Goal: Check status

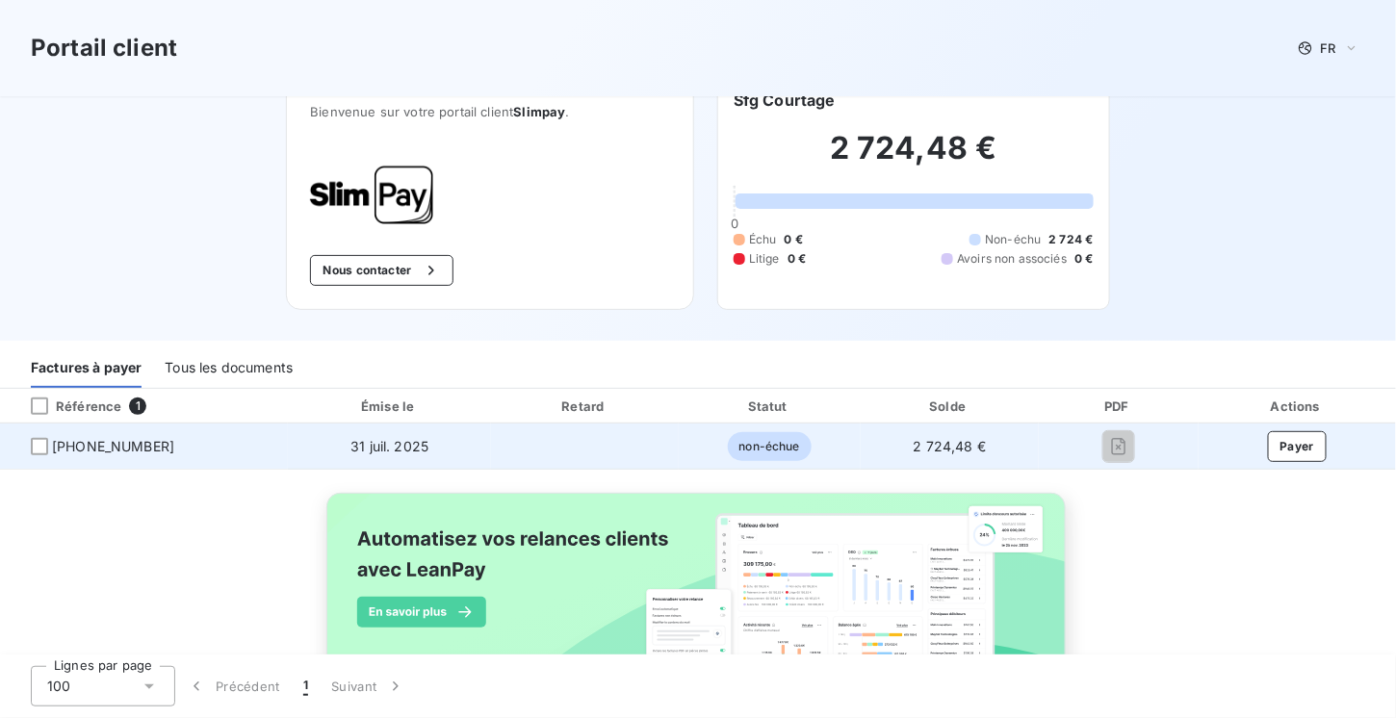
scroll to position [104, 0]
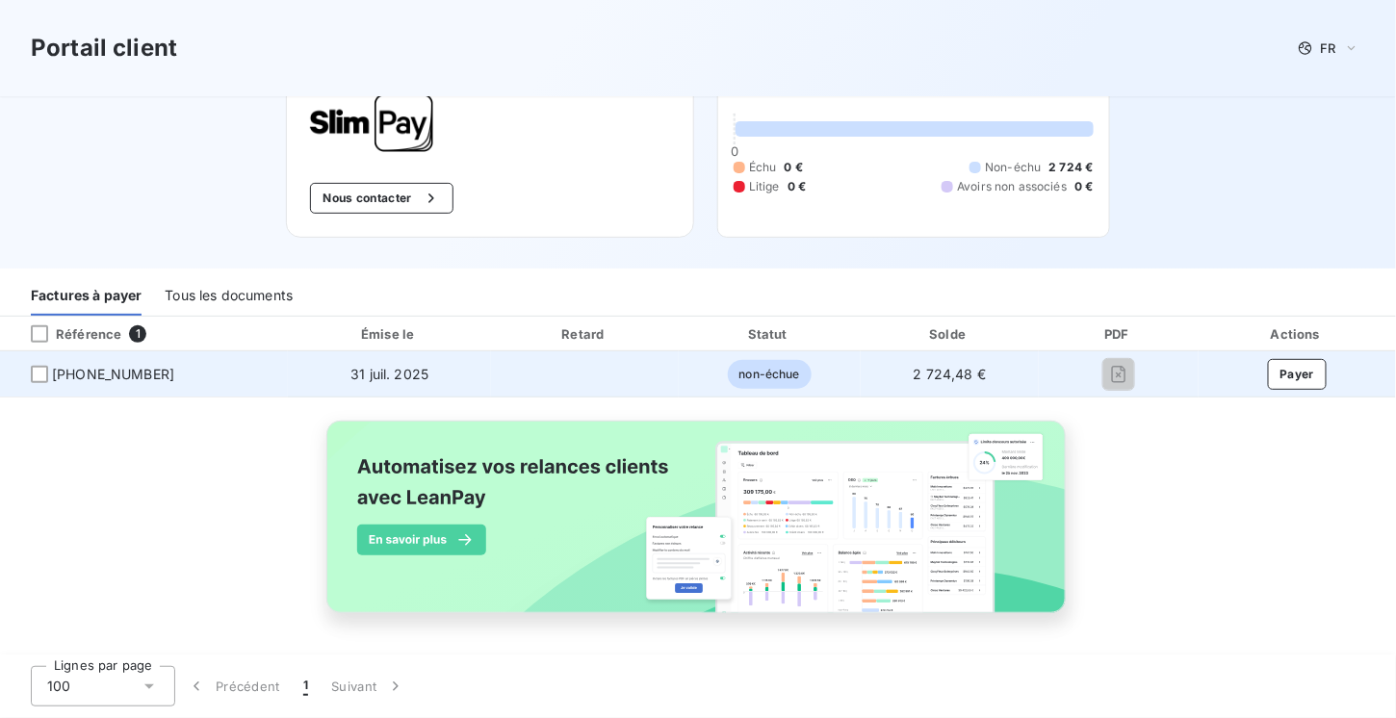
click at [535, 372] on td at bounding box center [584, 374] width 187 height 46
click at [37, 375] on div at bounding box center [39, 374] width 17 height 17
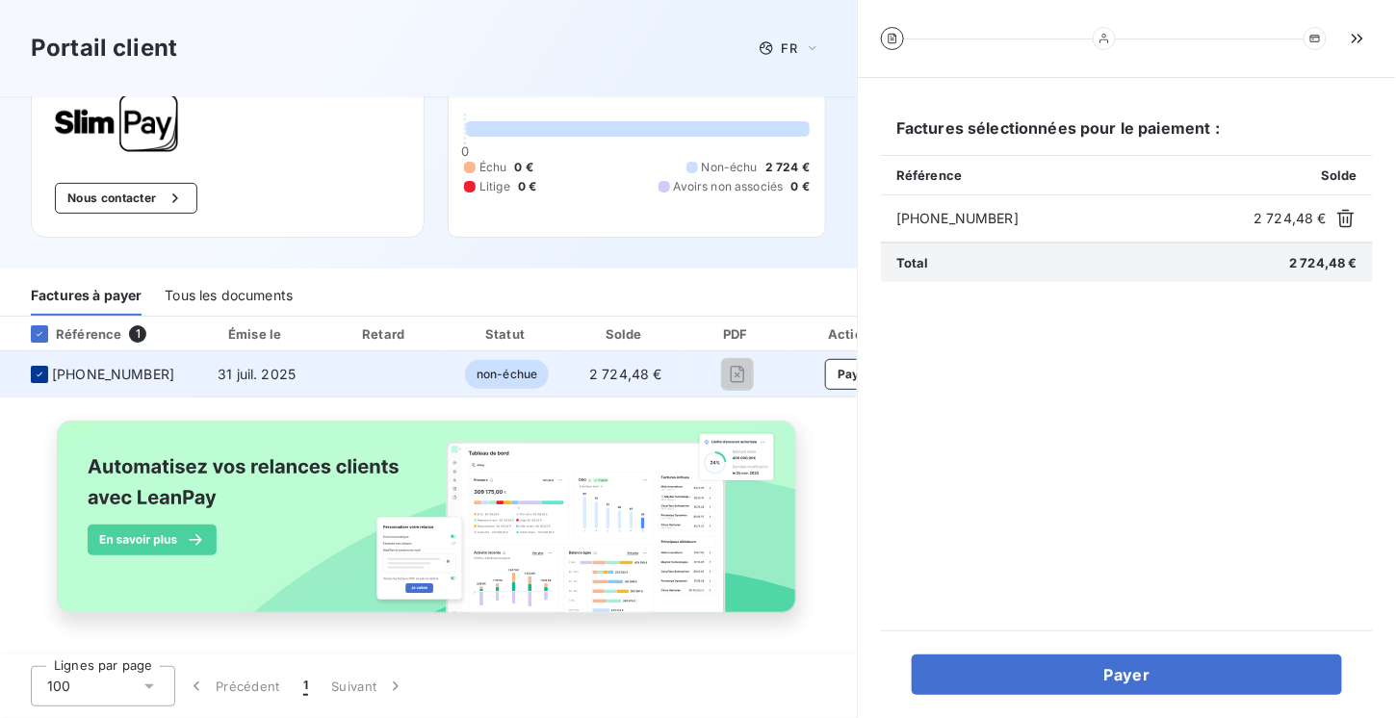
click at [37, 375] on icon at bounding box center [40, 375] width 12 height 12
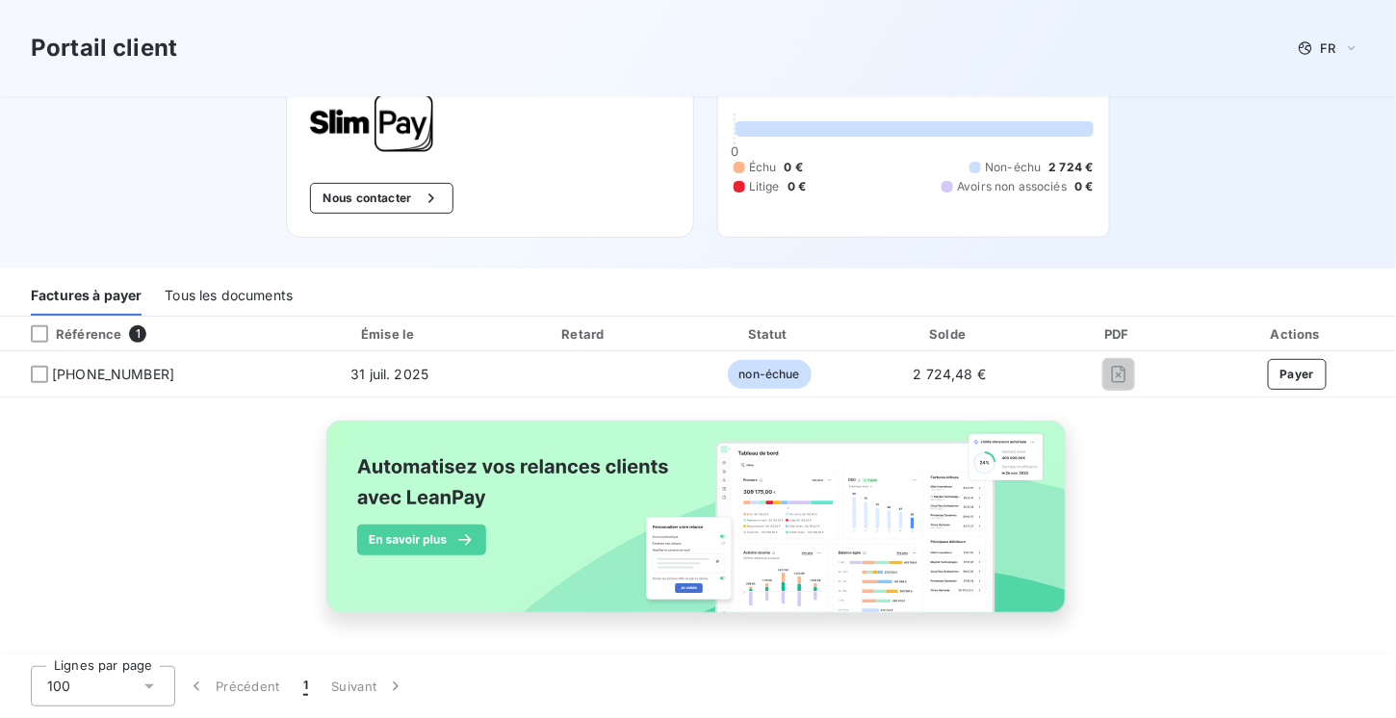
click at [260, 296] on div "Tous les documents" at bounding box center [229, 295] width 128 height 40
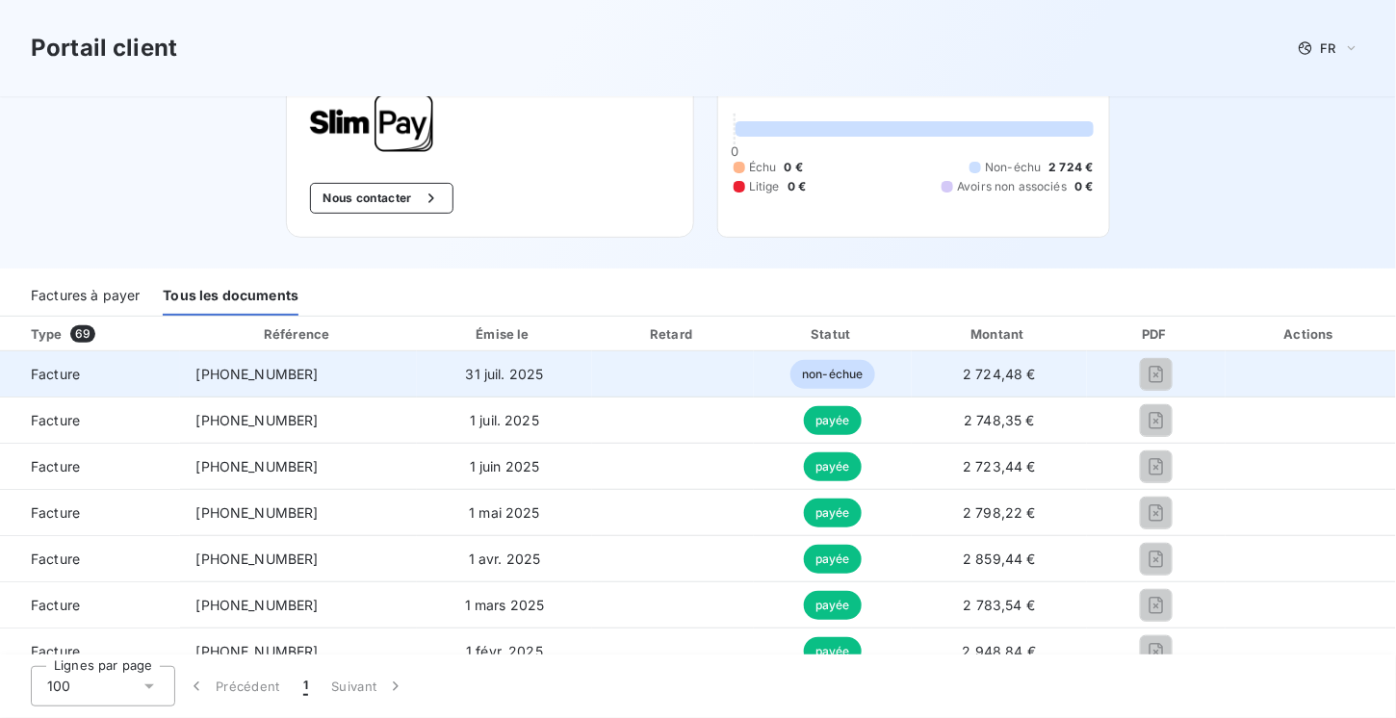
click at [827, 372] on span "non-échue" at bounding box center [832, 374] width 84 height 29
click at [963, 372] on span "2 724,48 €" at bounding box center [999, 374] width 73 height 16
drag, startPoint x: 906, startPoint y: 376, endPoint x: 1034, endPoint y: 376, distance: 128.0
click at [1034, 376] on td "2 724,48 €" at bounding box center [999, 374] width 175 height 46
drag, startPoint x: 817, startPoint y: 380, endPoint x: 798, endPoint y: 378, distance: 19.4
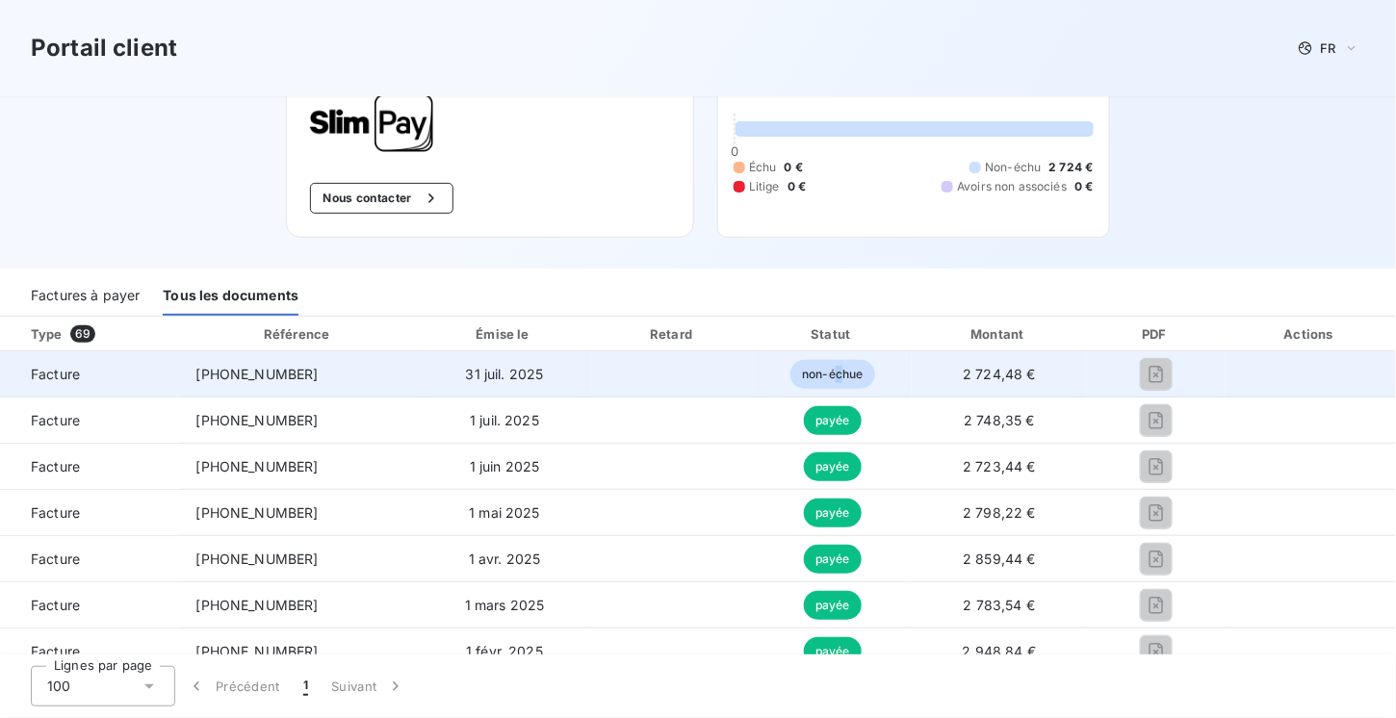
click at [814, 381] on span "non-échue" at bounding box center [832, 374] width 84 height 29
click at [798, 378] on span "non-échue" at bounding box center [832, 374] width 84 height 29
drag, startPoint x: 798, startPoint y: 378, endPoint x: 1010, endPoint y: 367, distance: 212.1
click at [879, 369] on td "non-échue" at bounding box center [833, 374] width 158 height 46
click at [1063, 367] on td "2 724,48 €" at bounding box center [999, 374] width 175 height 46
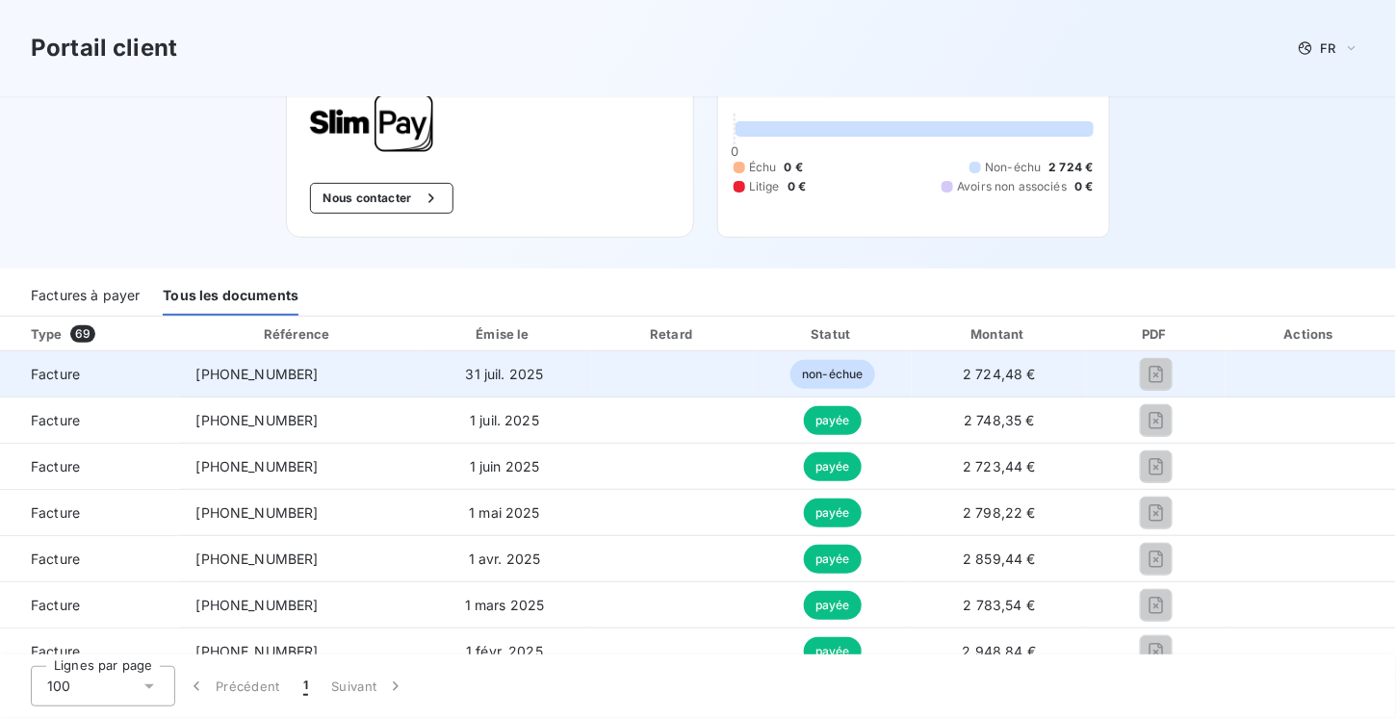
drag, startPoint x: 1115, startPoint y: 366, endPoint x: 1143, endPoint y: 366, distance: 27.9
click at [1118, 366] on div at bounding box center [1156, 374] width 108 height 31
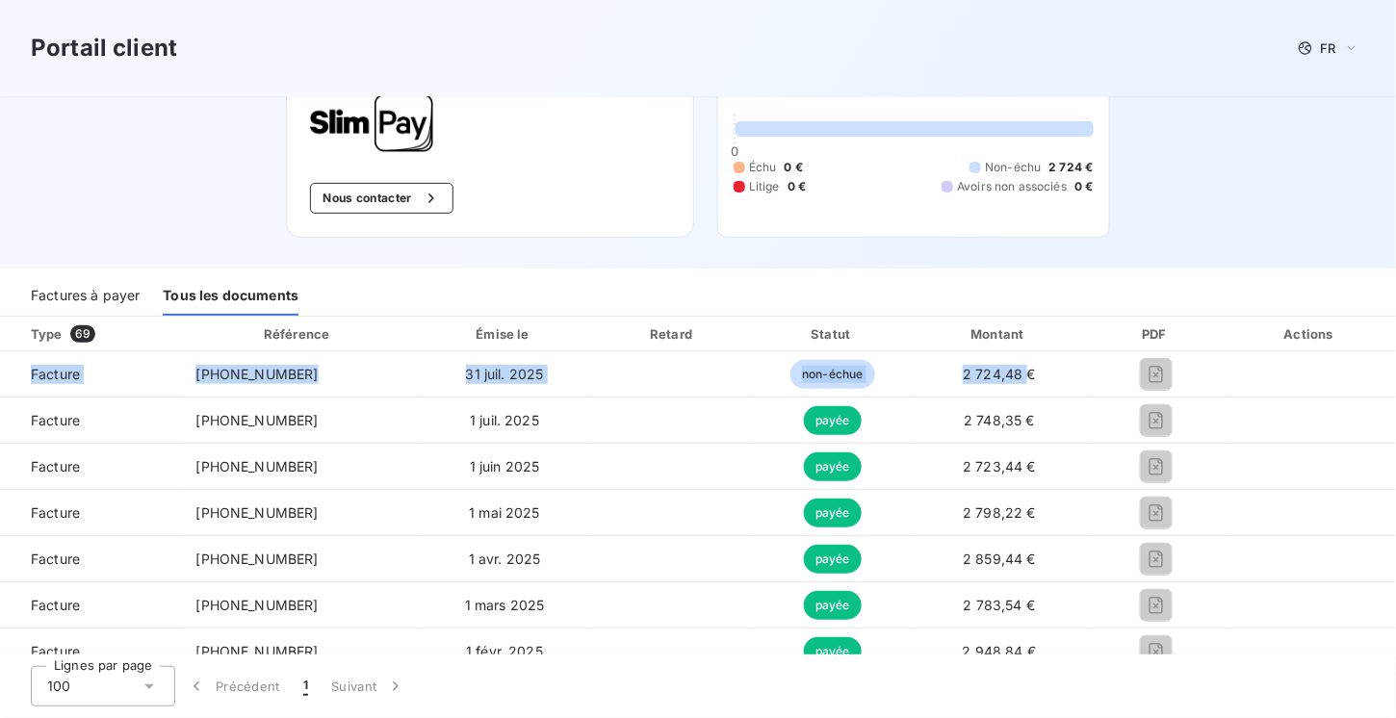
drag, startPoint x: 889, startPoint y: 382, endPoint x: -107, endPoint y: 368, distance: 995.6
click at [0, 368] on html "Portail client FR Bienvenue sur votre portail client Slimpay . Nous contacter S…" at bounding box center [698, 359] width 1396 height 718
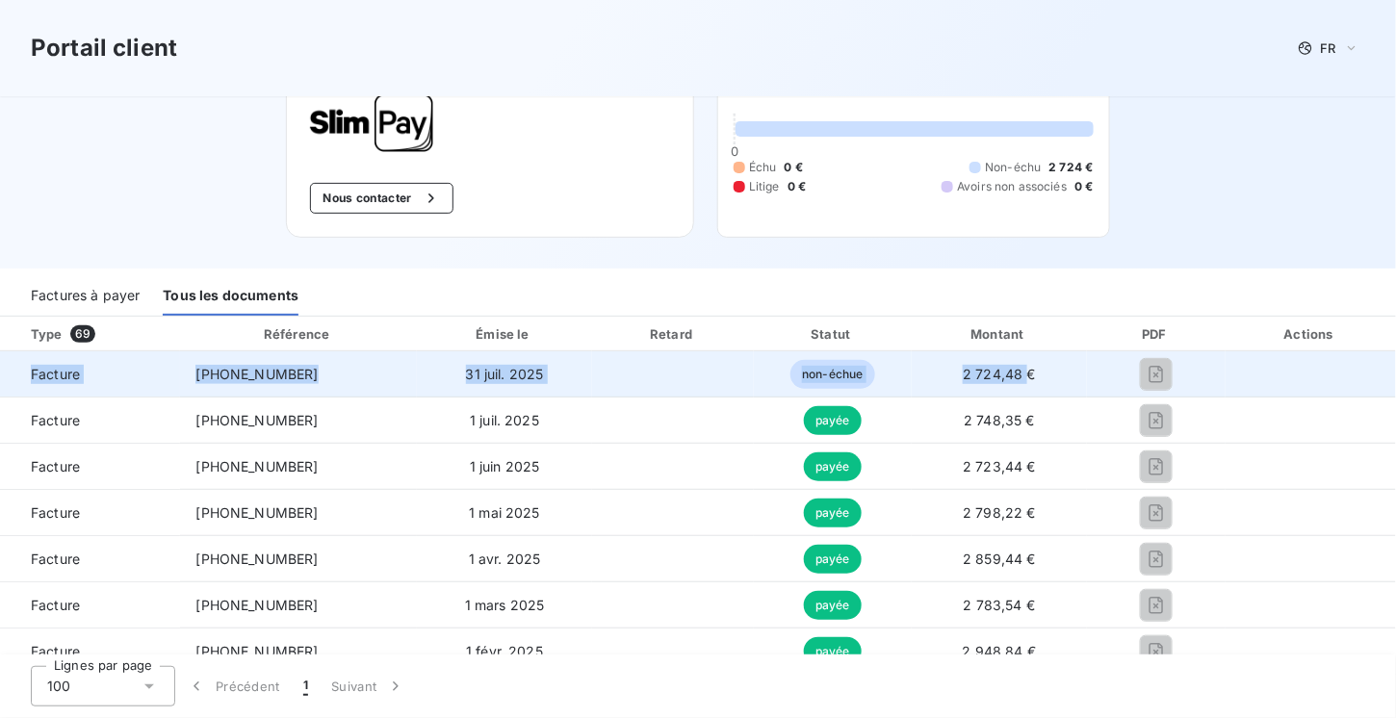
click at [819, 368] on span "non-échue" at bounding box center [832, 374] width 84 height 29
click at [866, 369] on td "non-échue" at bounding box center [833, 374] width 158 height 46
click at [613, 369] on td at bounding box center [673, 374] width 162 height 46
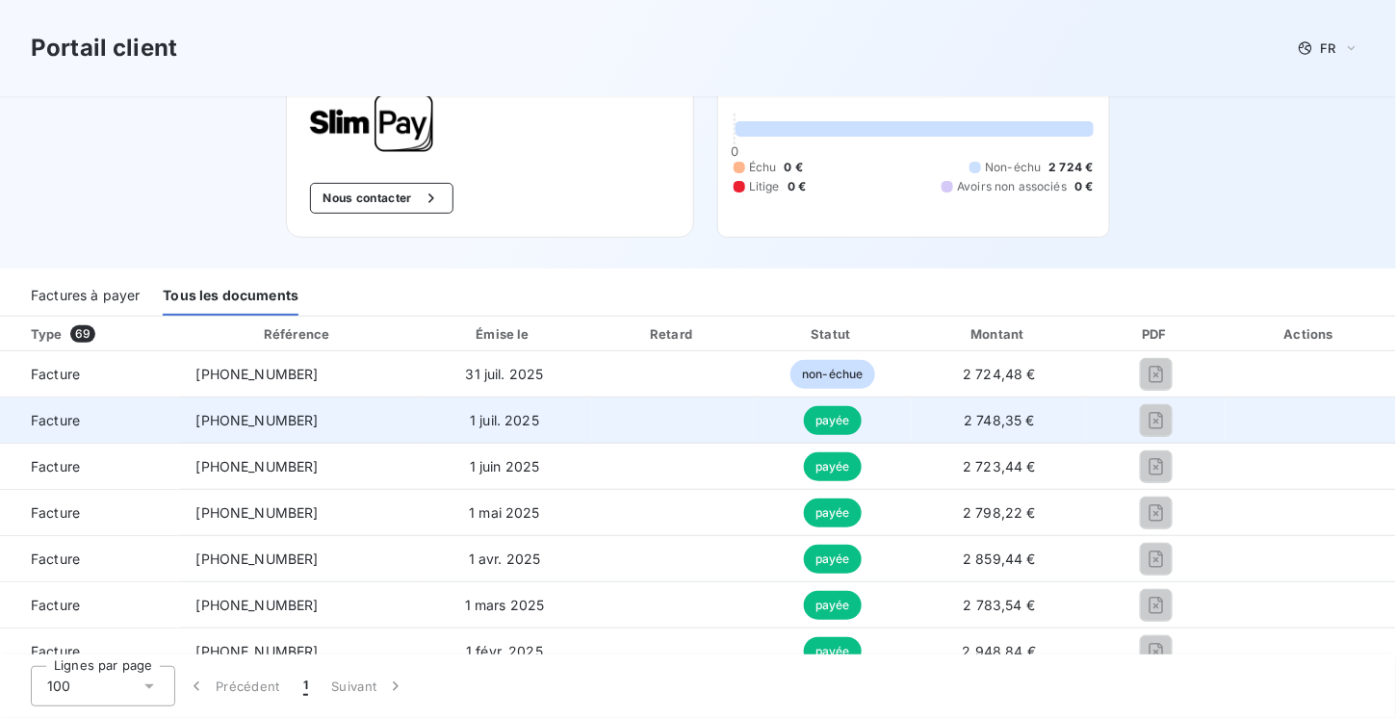
click at [656, 412] on td at bounding box center [673, 421] width 162 height 46
click at [665, 410] on td at bounding box center [673, 421] width 162 height 46
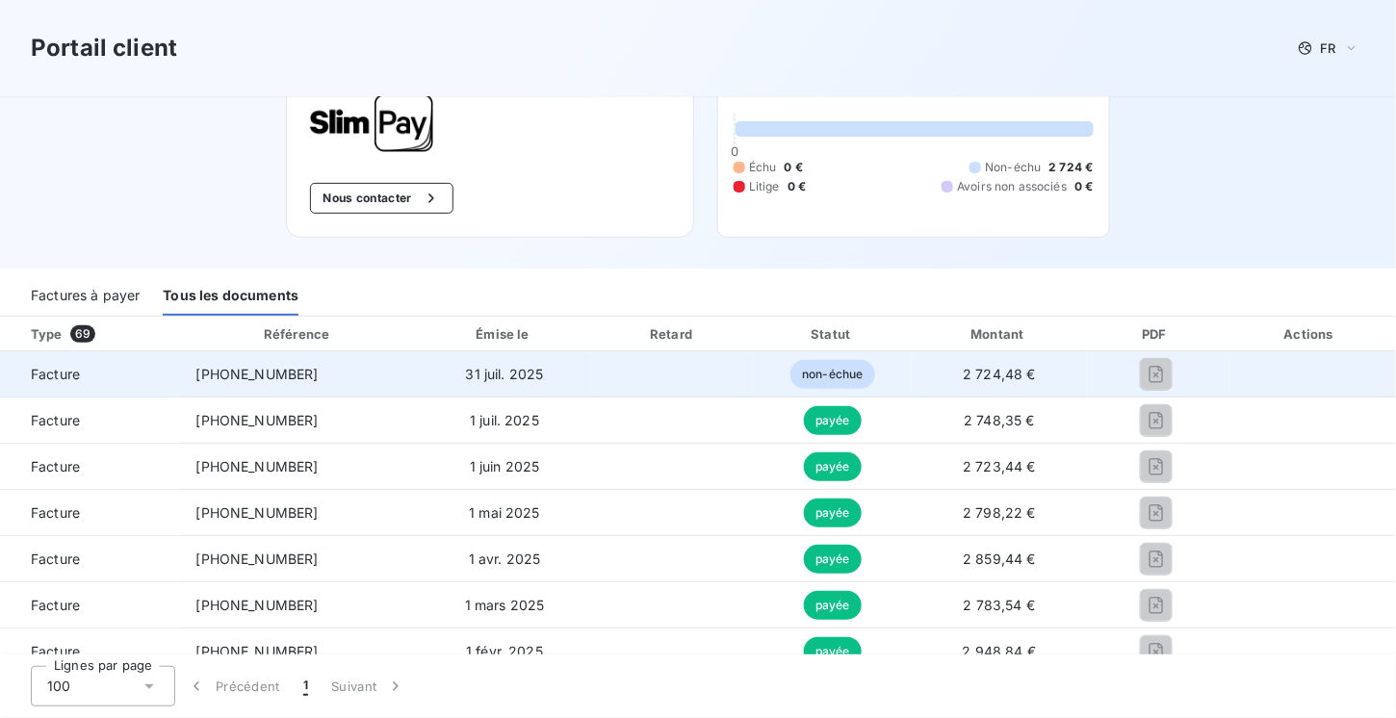
click at [771, 383] on td "non-échue" at bounding box center [833, 374] width 158 height 46
click at [770, 383] on td "non-échue" at bounding box center [833, 374] width 158 height 46
click at [769, 383] on td "non-échue" at bounding box center [833, 374] width 158 height 46
click at [765, 383] on td "non-échue" at bounding box center [833, 374] width 158 height 46
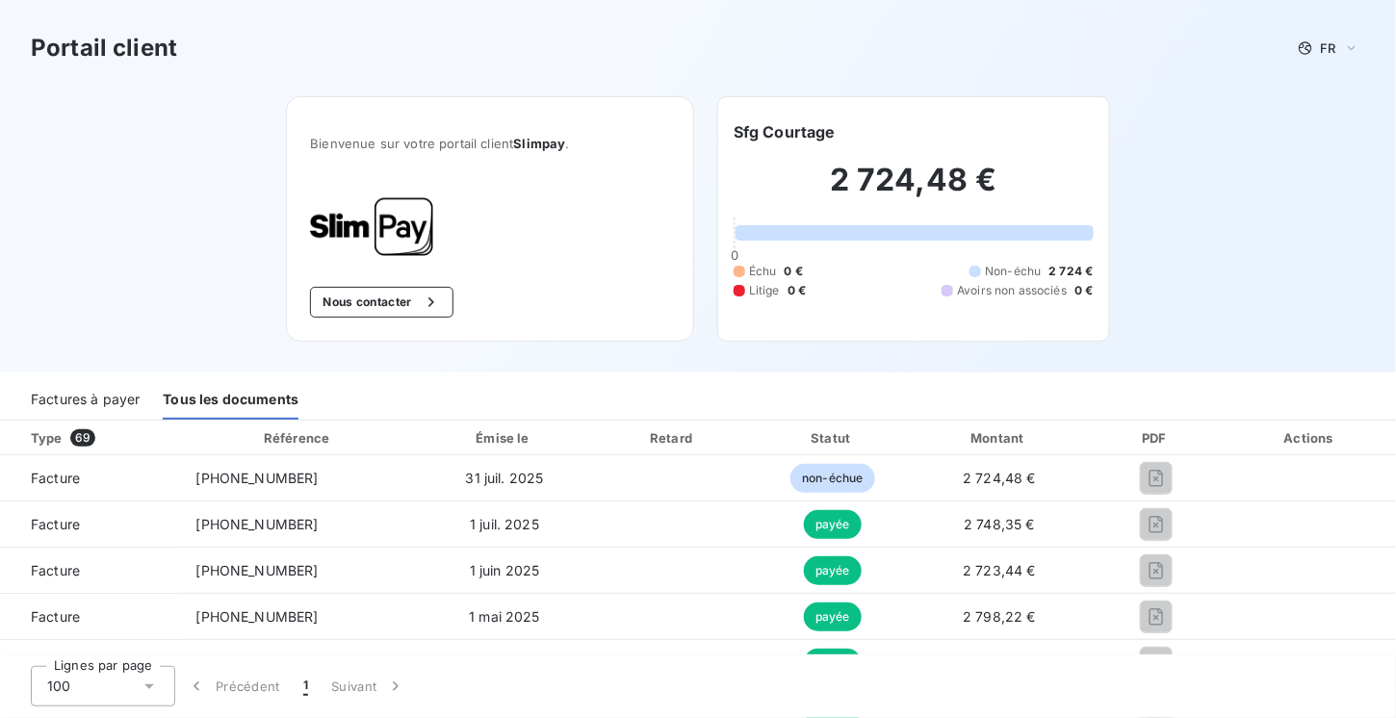
click at [1040, 286] on span "Avoirs non associés" at bounding box center [1012, 290] width 110 height 17
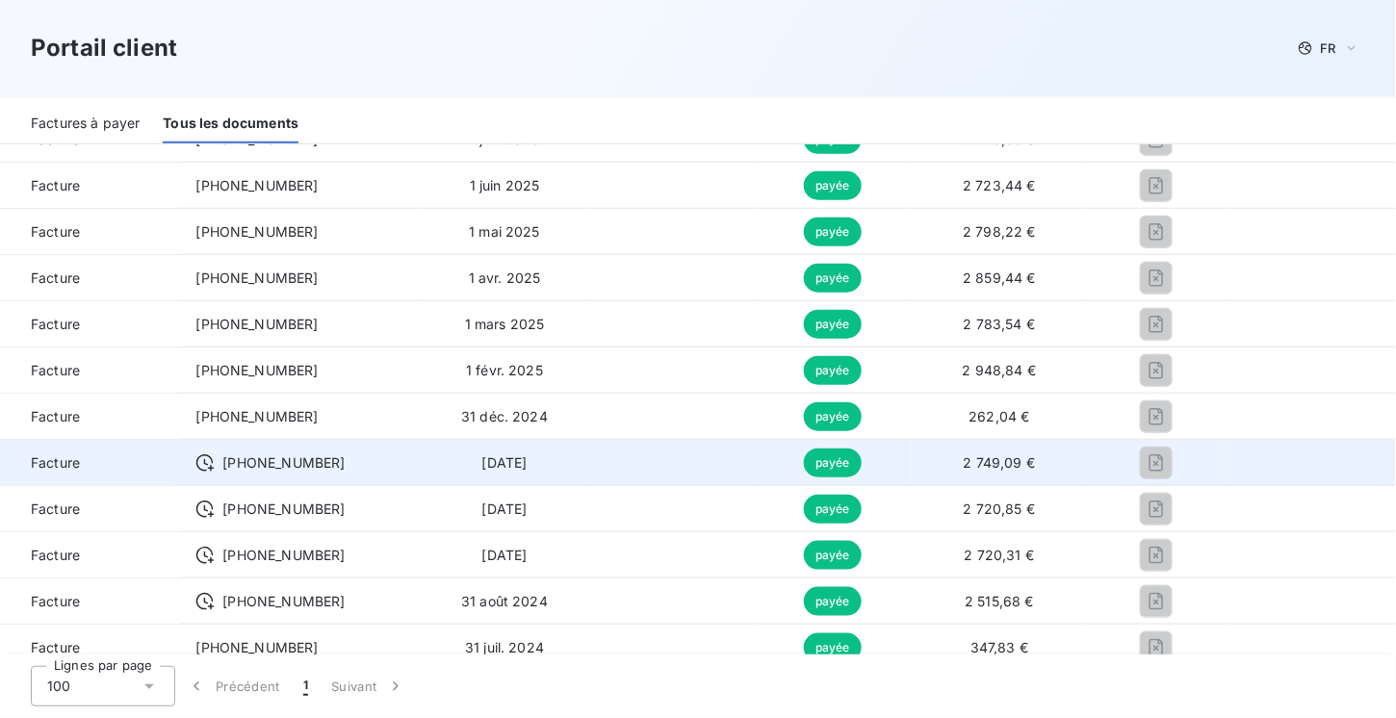
click at [721, 474] on td at bounding box center [673, 463] width 162 height 46
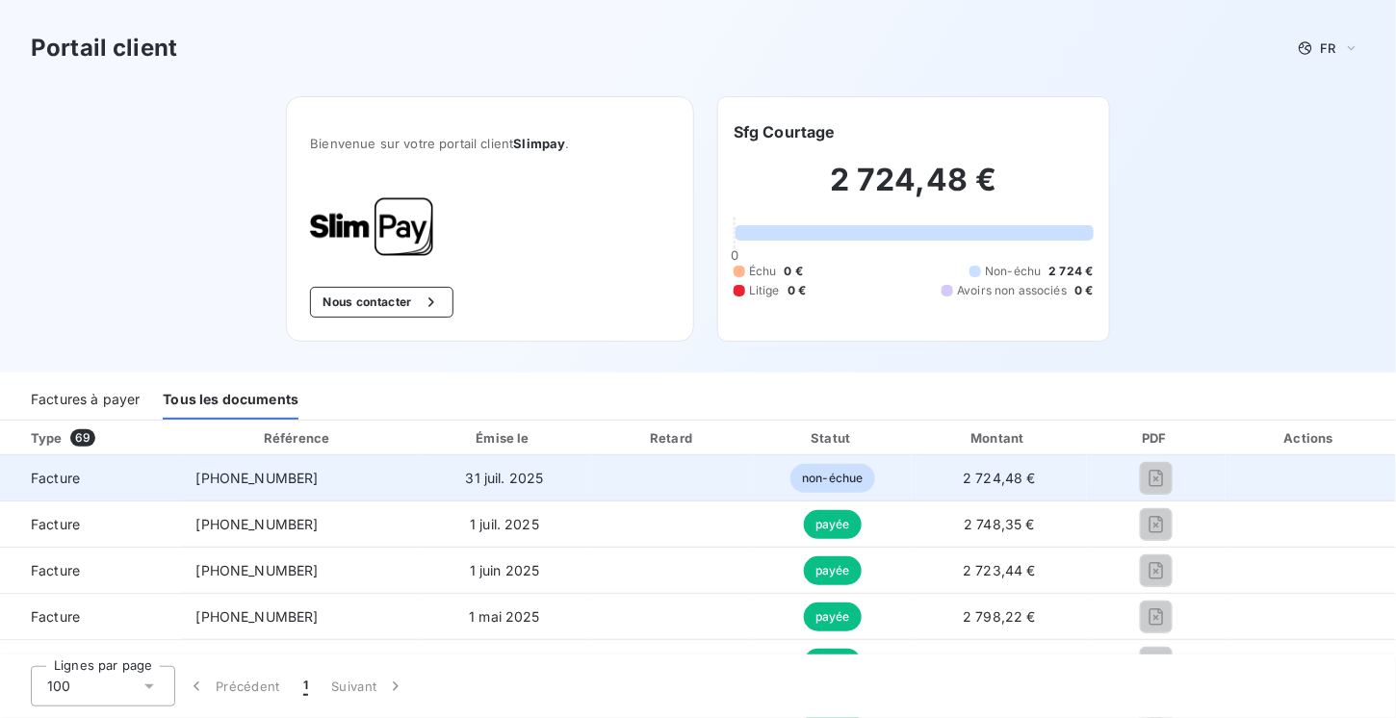
drag, startPoint x: 986, startPoint y: 490, endPoint x: 983, endPoint y: 479, distance: 11.0
click at [986, 487] on td "2 724,48 €" at bounding box center [999, 478] width 175 height 46
